Goal: Navigation & Orientation: Find specific page/section

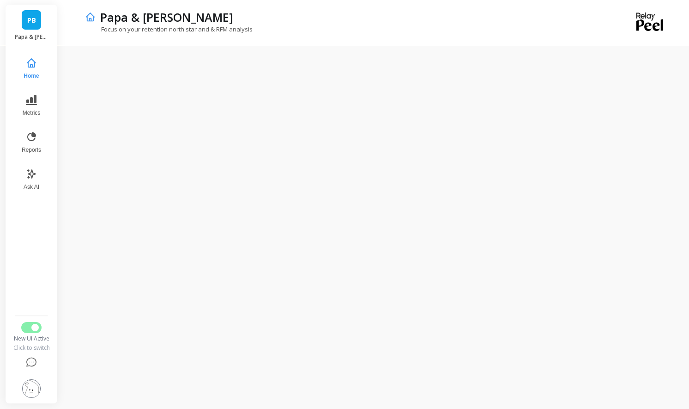
click at [34, 30] on div "[PERSON_NAME][DEMOGRAPHIC_DATA] & [PERSON_NAME]" at bounding box center [32, 26] width 52 height 42
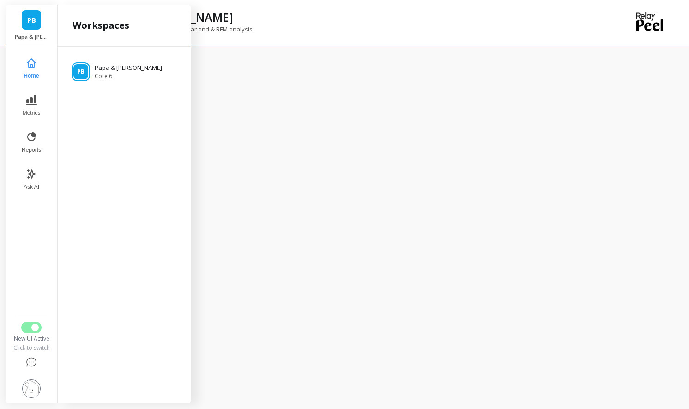
click at [127, 5] on div "Workspaces" at bounding box center [125, 26] width 134 height 42
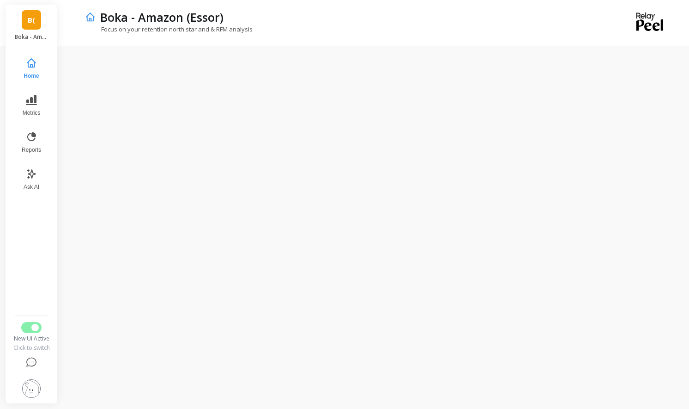
click at [43, 21] on div "B( Boka - Amazon (Essor)" at bounding box center [32, 26] width 52 height 42
